Goal: Task Accomplishment & Management: Use online tool/utility

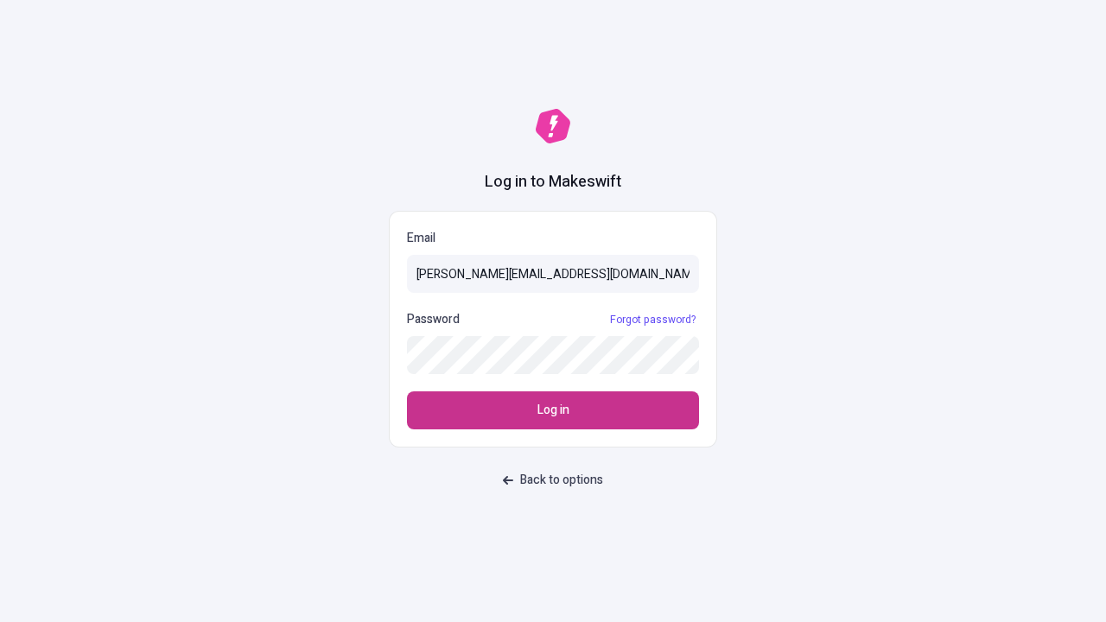
click at [553, 411] on span "Log in" at bounding box center [554, 410] width 32 height 19
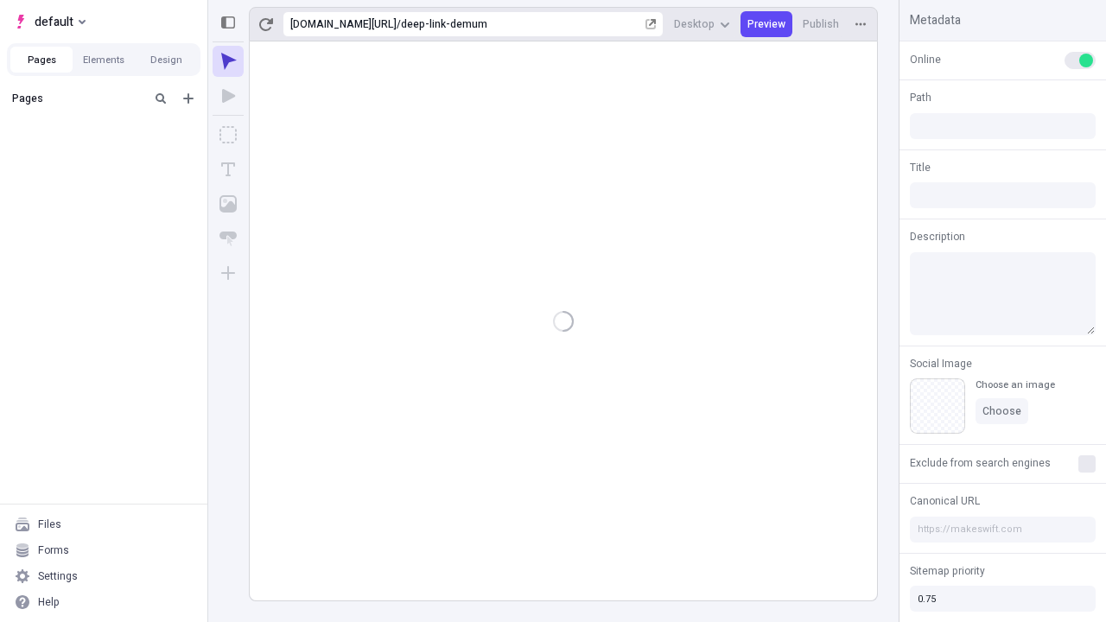
type input "/deep-link-demum"
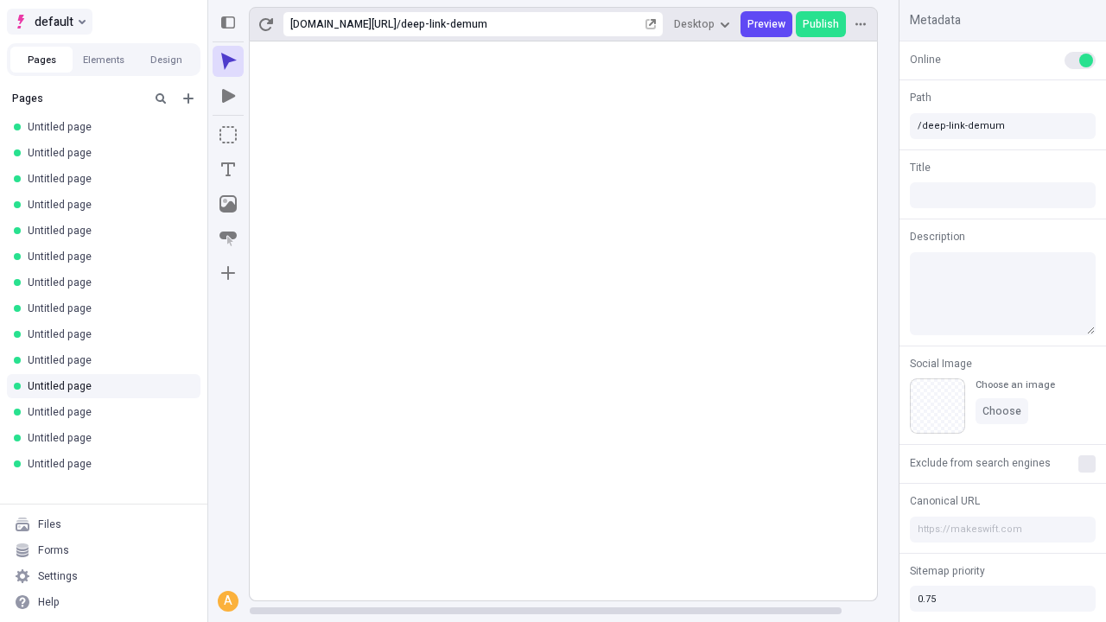
click at [48, 22] on span "default" at bounding box center [54, 21] width 39 height 21
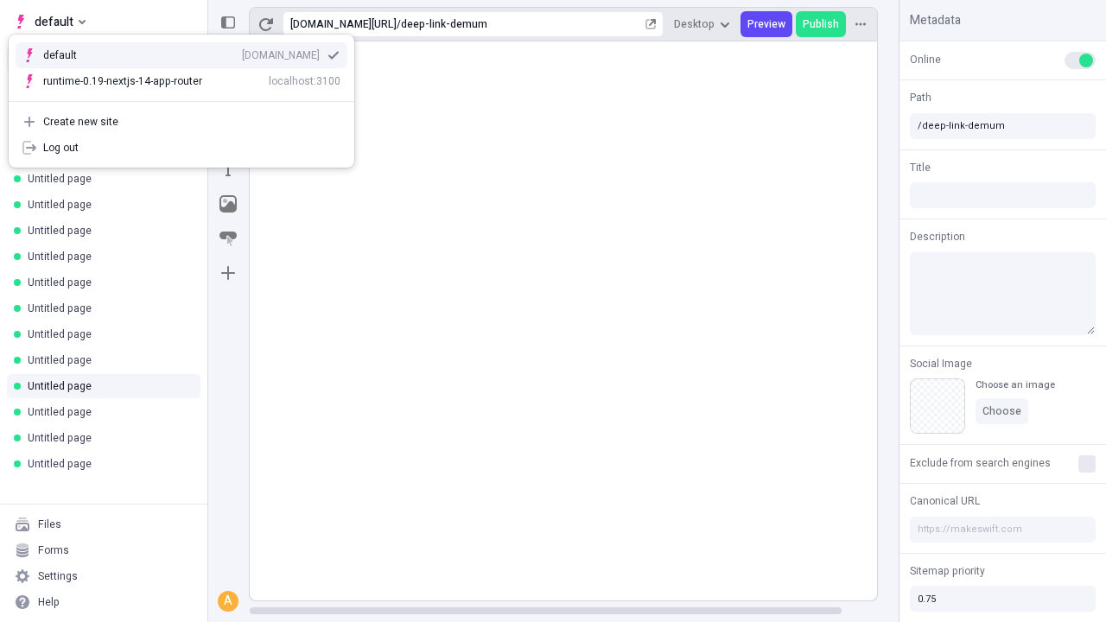
click at [242, 52] on div "qee9k4dy7d.staging.makeswift.site" at bounding box center [281, 55] width 78 height 14
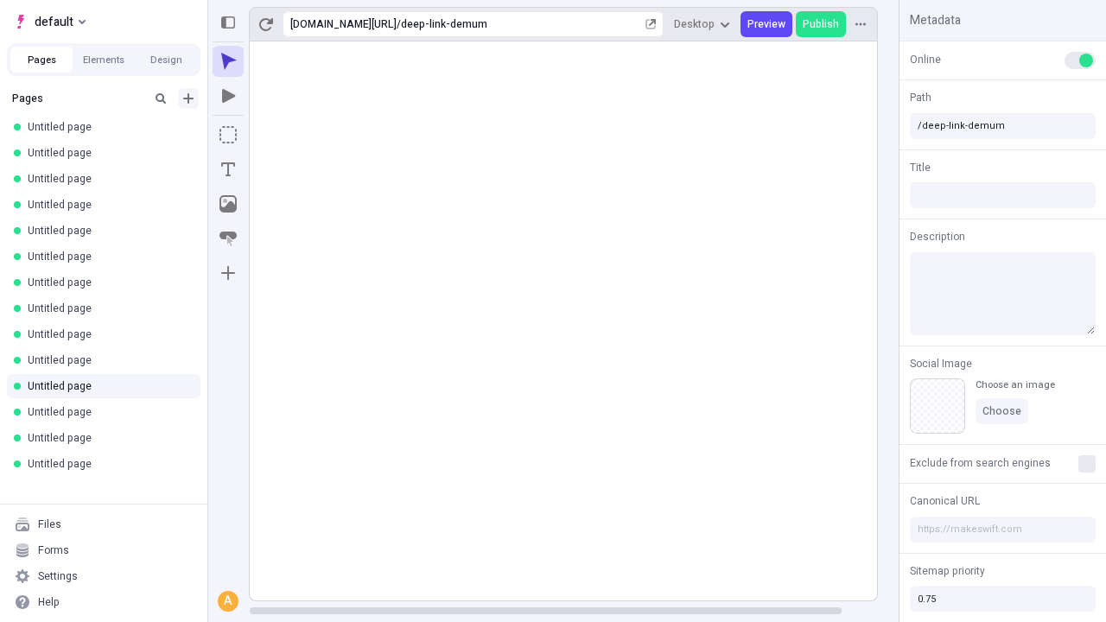
click at [188, 99] on icon "Add new" at bounding box center [188, 98] width 10 height 10
click at [280, 134] on span "Blank page" at bounding box center [290, 134] width 107 height 14
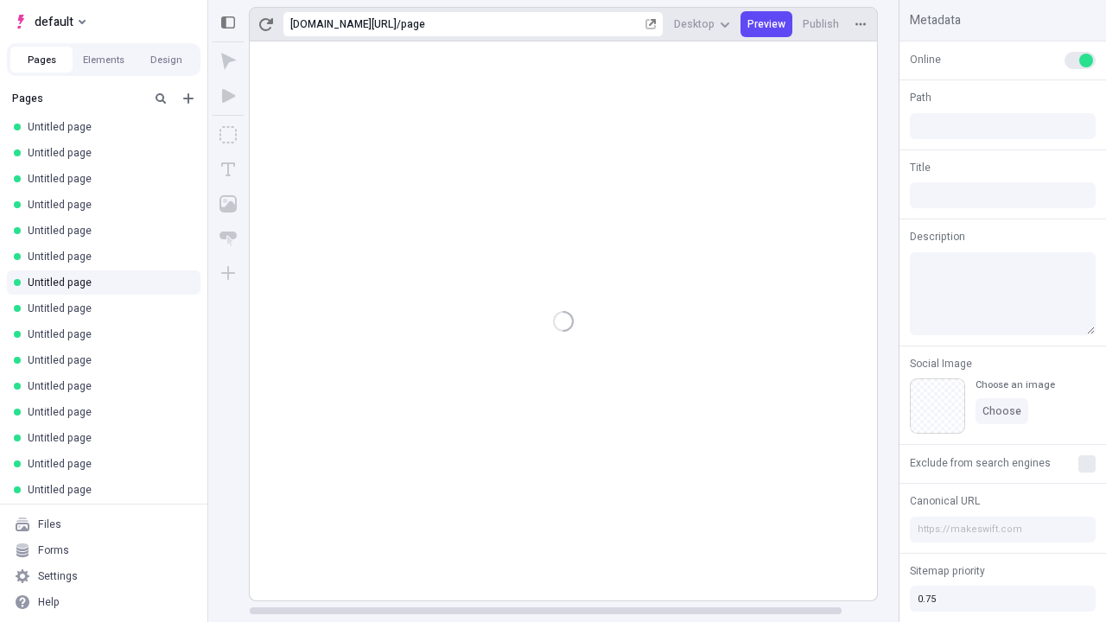
type input "/page"
click at [228, 135] on icon "Box" at bounding box center [228, 134] width 17 height 17
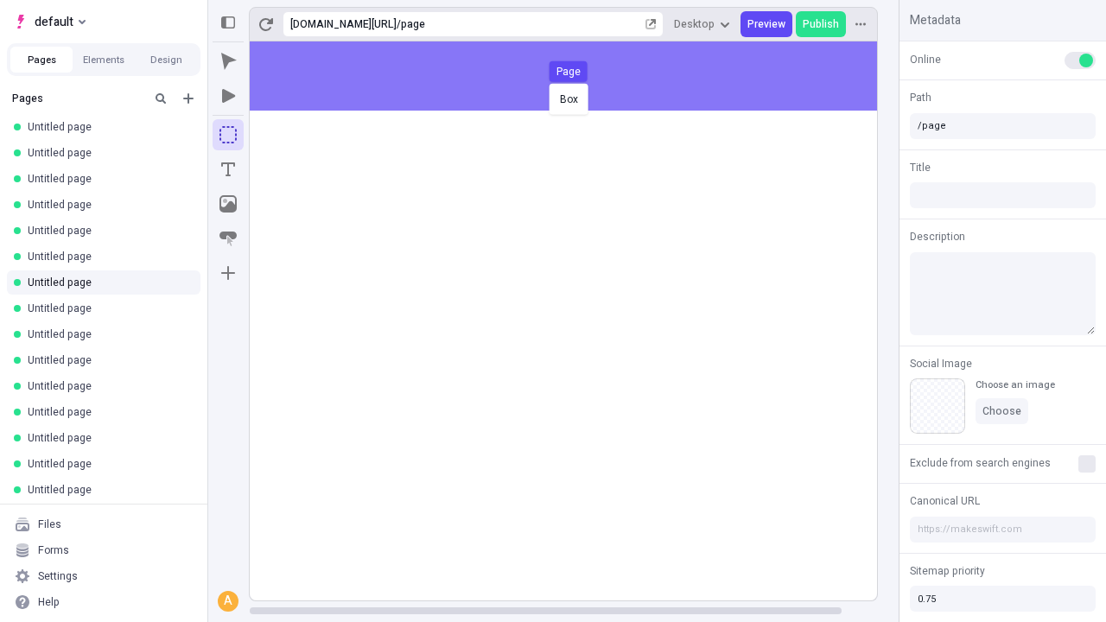
click at [581, 76] on div "Box Page" at bounding box center [553, 311] width 1106 height 622
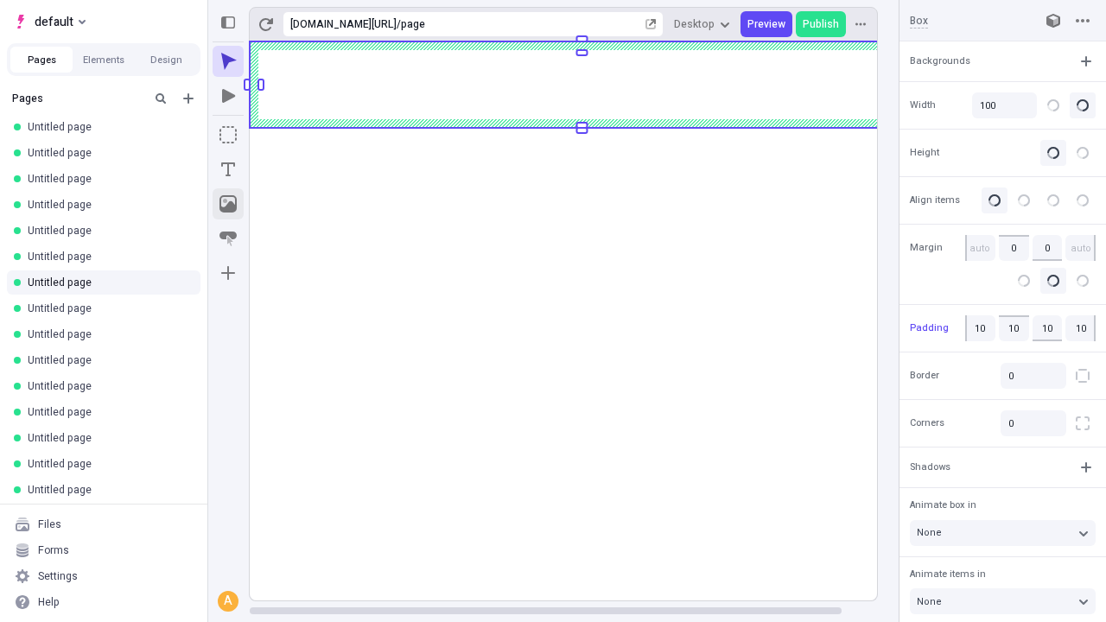
click at [228, 204] on icon "Image" at bounding box center [228, 203] width 17 height 17
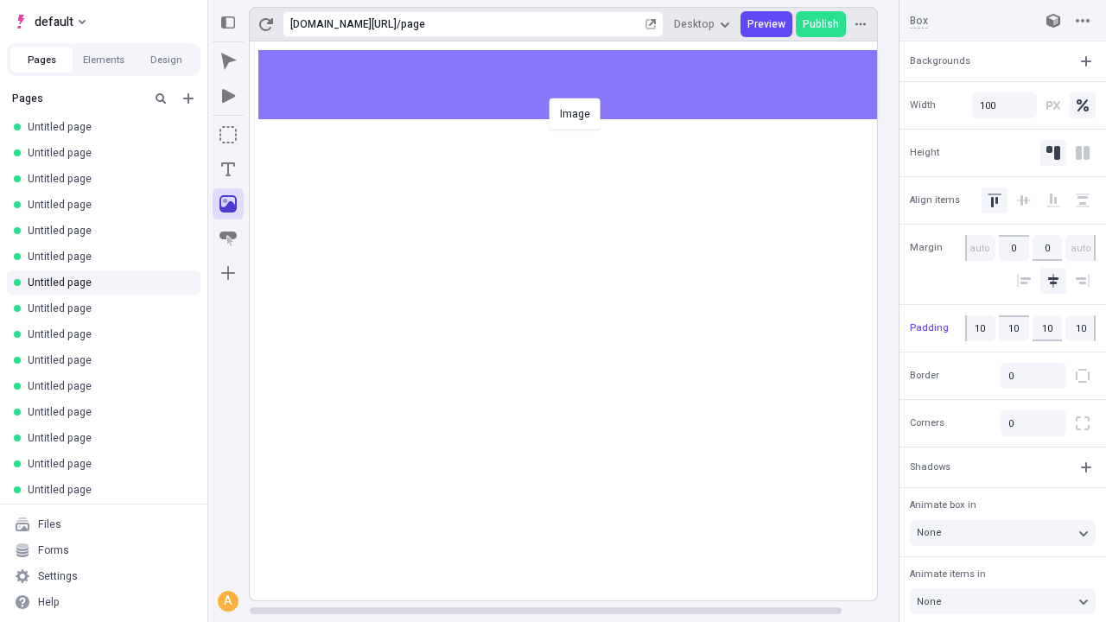
click at [581, 85] on div "Image" at bounding box center [553, 311] width 1106 height 622
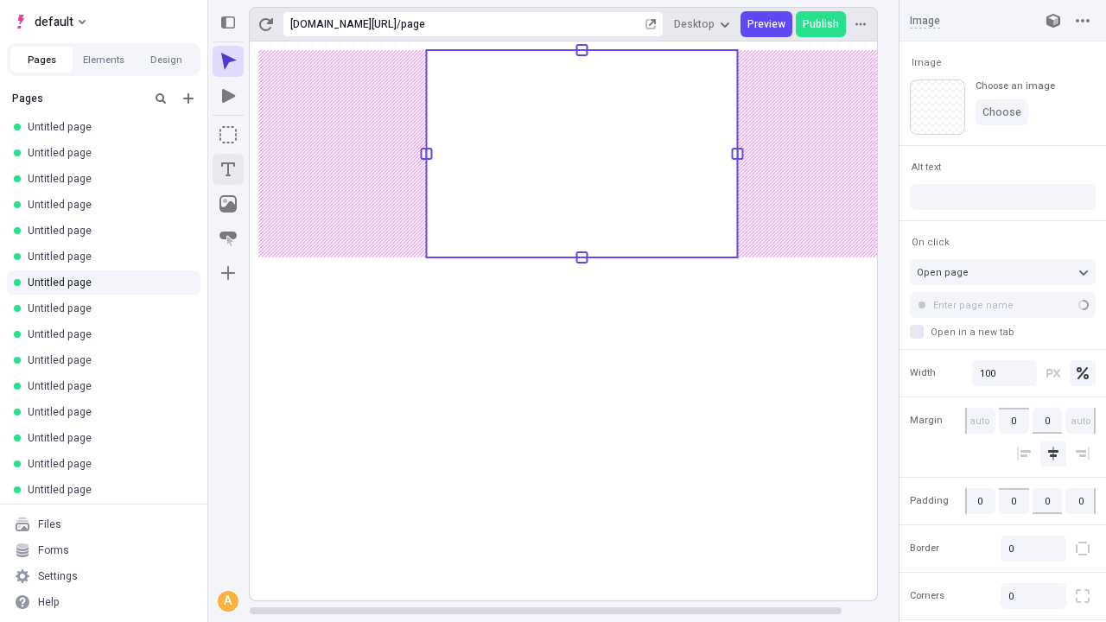
click at [228, 169] on icon "Text" at bounding box center [228, 170] width 14 height 14
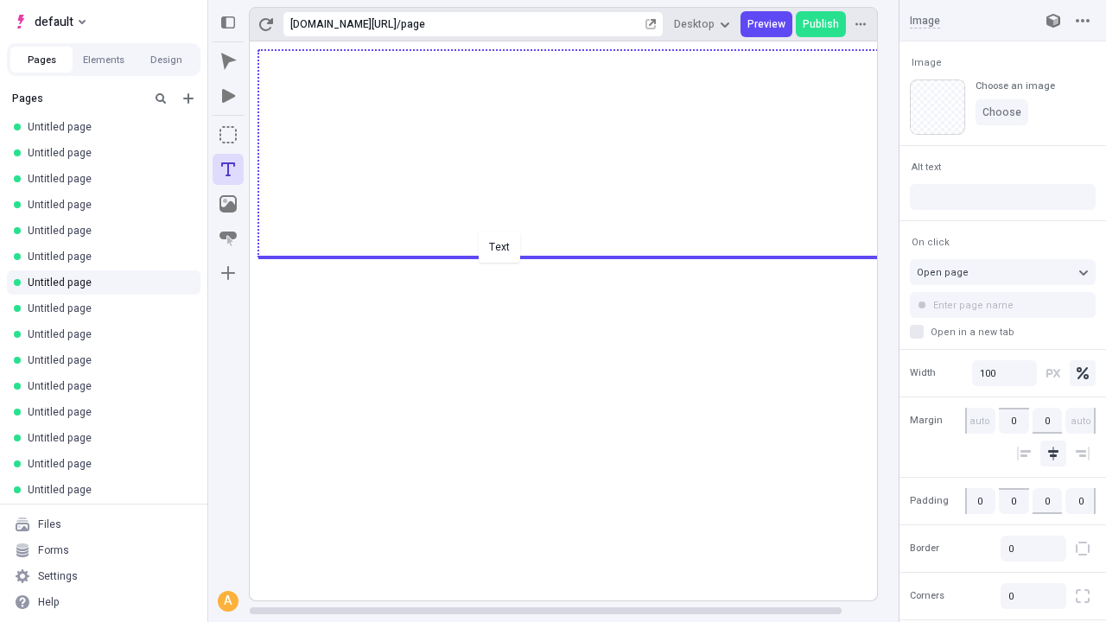
click at [581, 256] on div "Text" at bounding box center [553, 311] width 1106 height 622
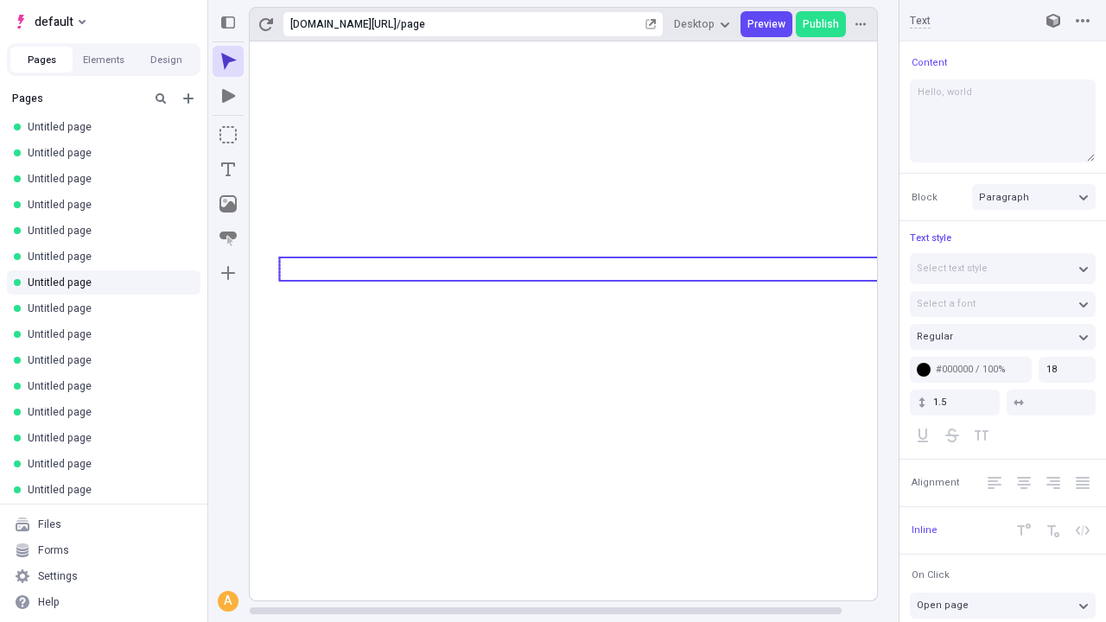
type textarea "Hello, world!"
click at [228, 204] on icon "Image" at bounding box center [228, 203] width 17 height 17
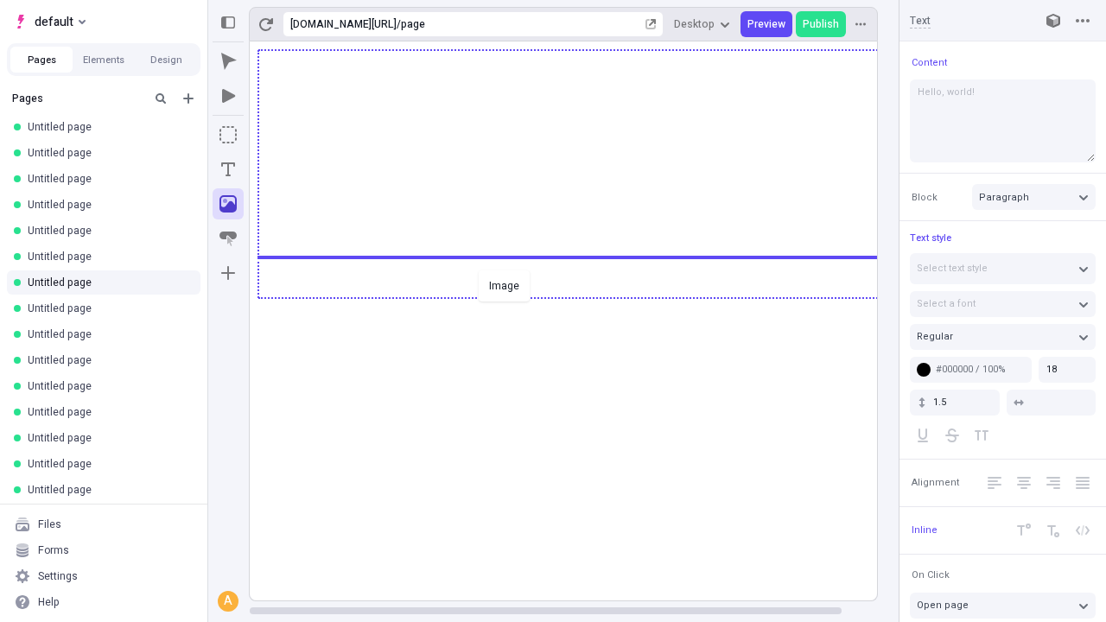
click at [581, 296] on div "Image" at bounding box center [553, 311] width 1106 height 622
